Goal: Information Seeking & Learning: Learn about a topic

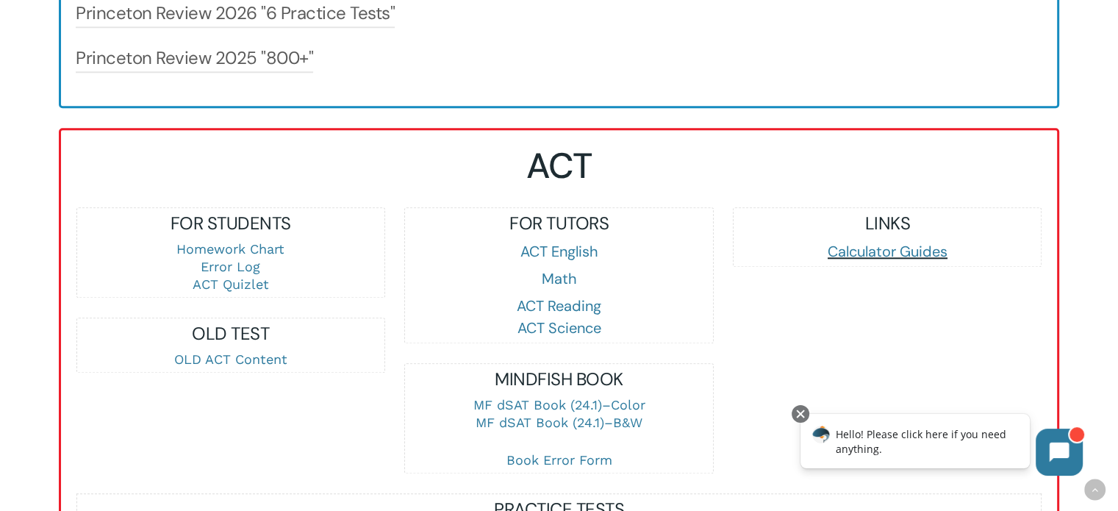
scroll to position [1533, 0]
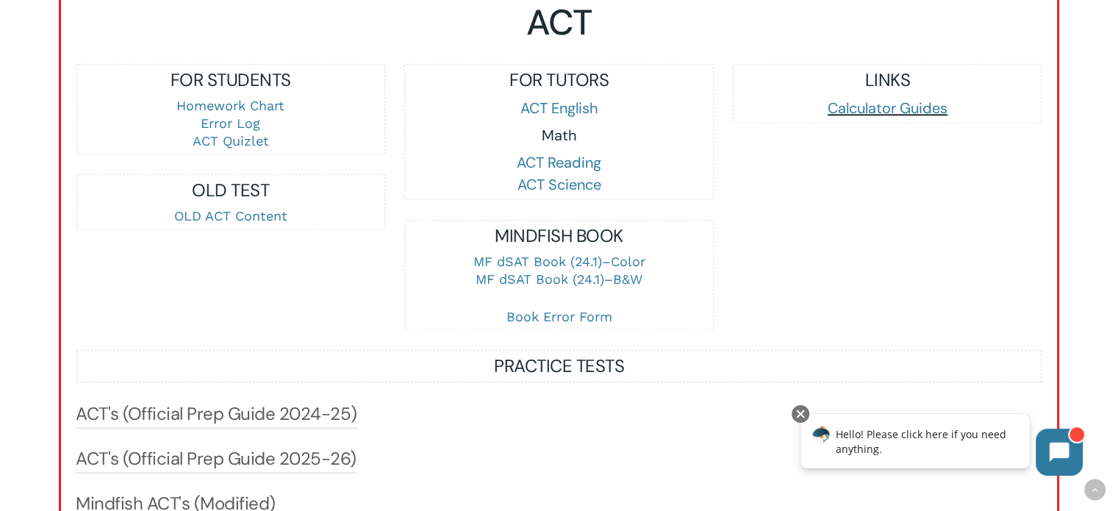
click at [559, 145] on link "Math" at bounding box center [558, 135] width 35 height 19
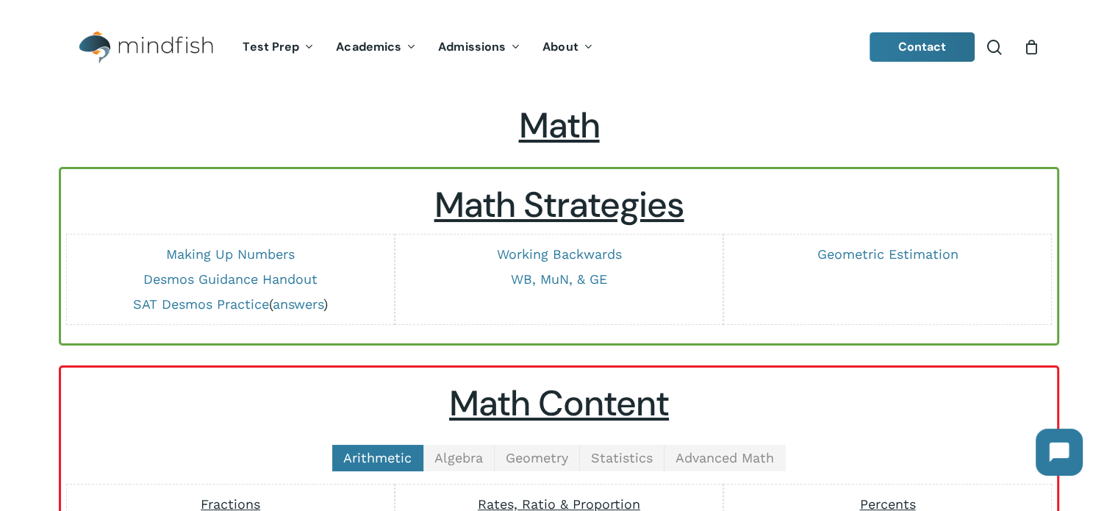
scroll to position [320, 0]
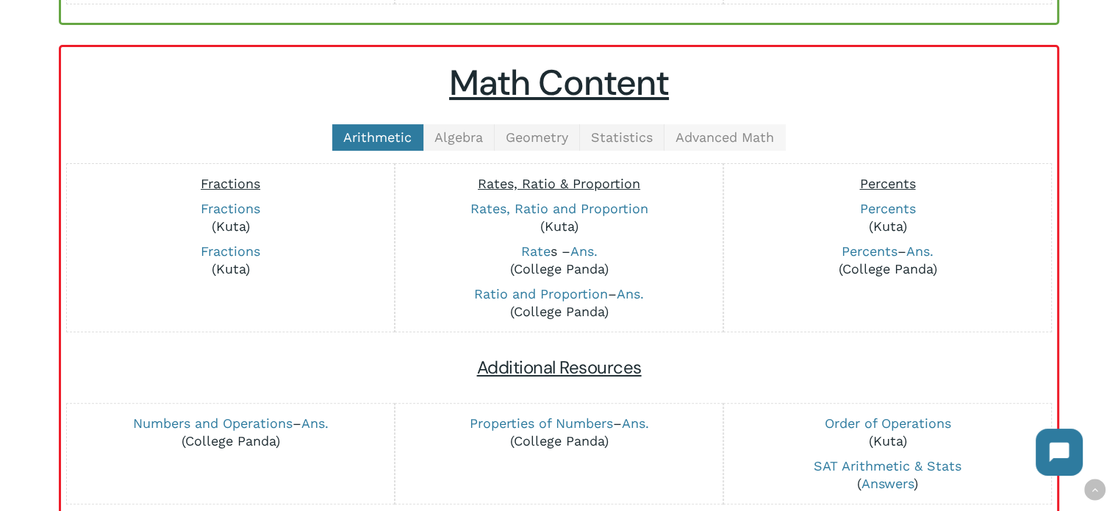
click at [712, 136] on span "Advanced Math" at bounding box center [725, 136] width 98 height 15
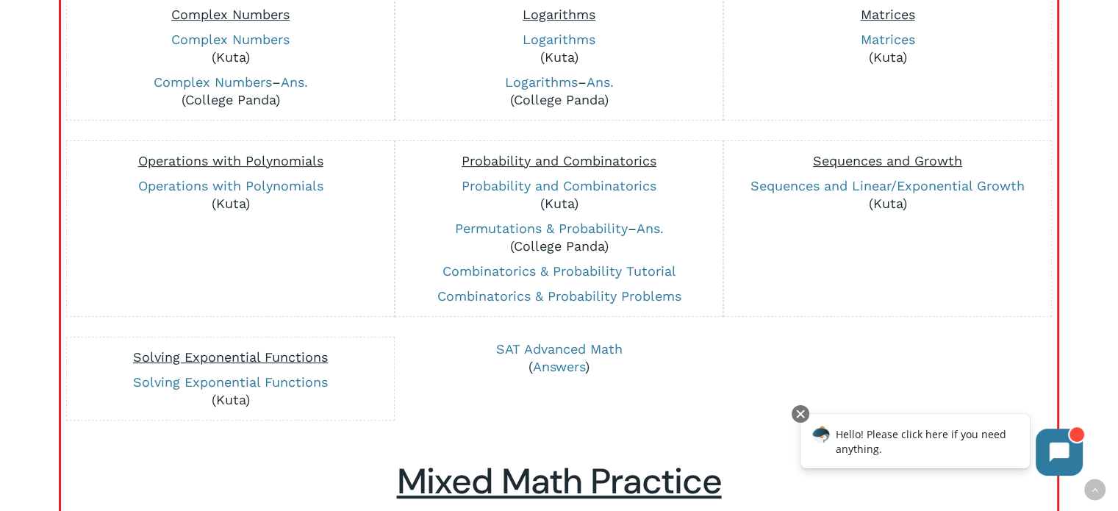
scroll to position [488, 0]
